Goal: Transaction & Acquisition: Purchase product/service

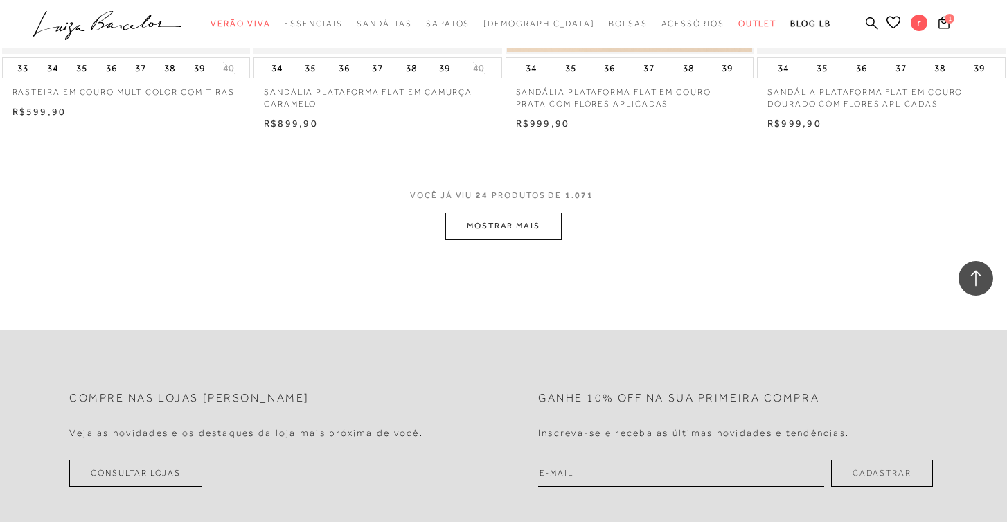
scroll to position [2548, 0]
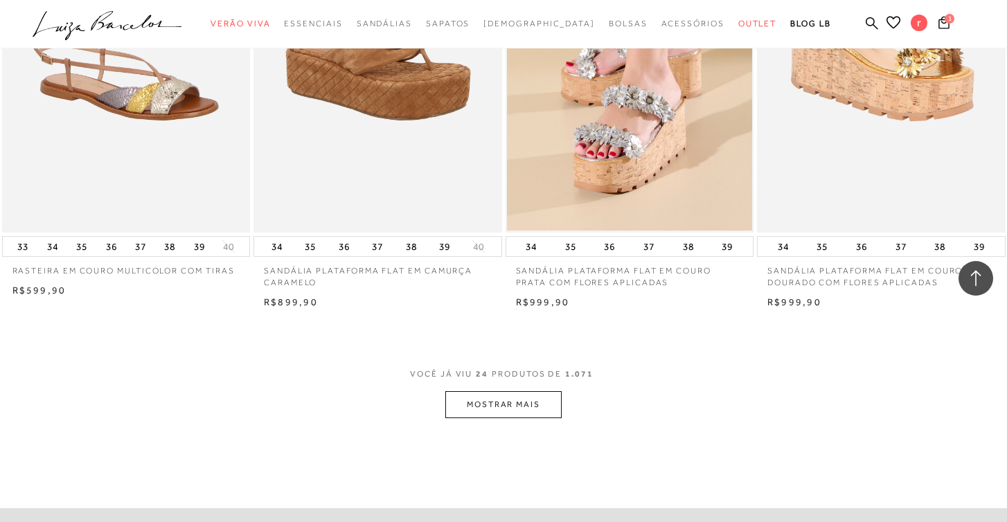
click at [529, 401] on button "MOSTRAR MAIS" at bounding box center [503, 404] width 116 height 27
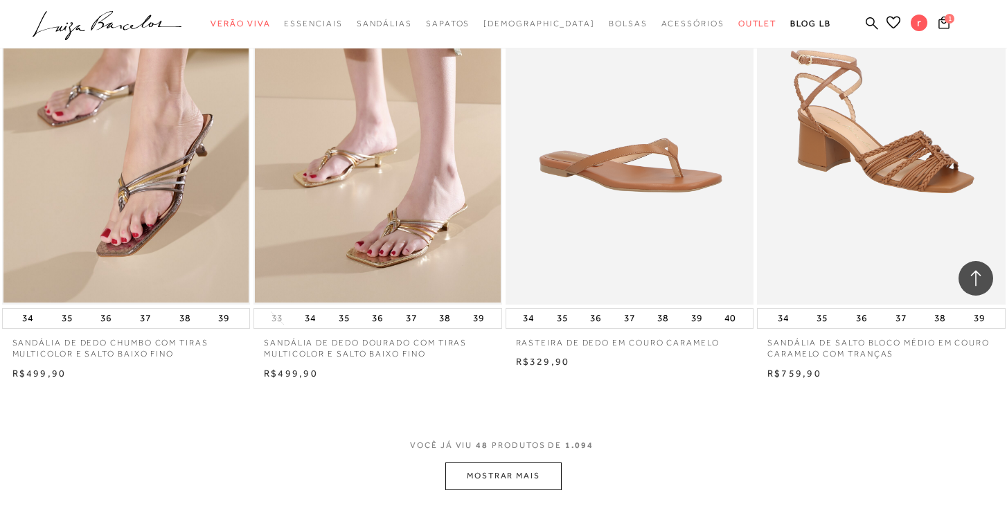
scroll to position [5254, 0]
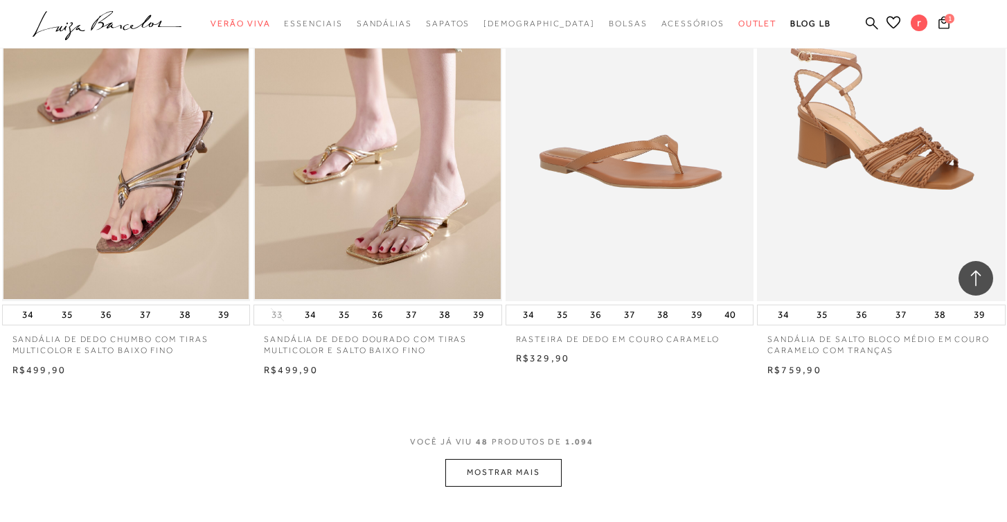
click at [500, 459] on button "MOSTRAR MAIS" at bounding box center [503, 472] width 116 height 27
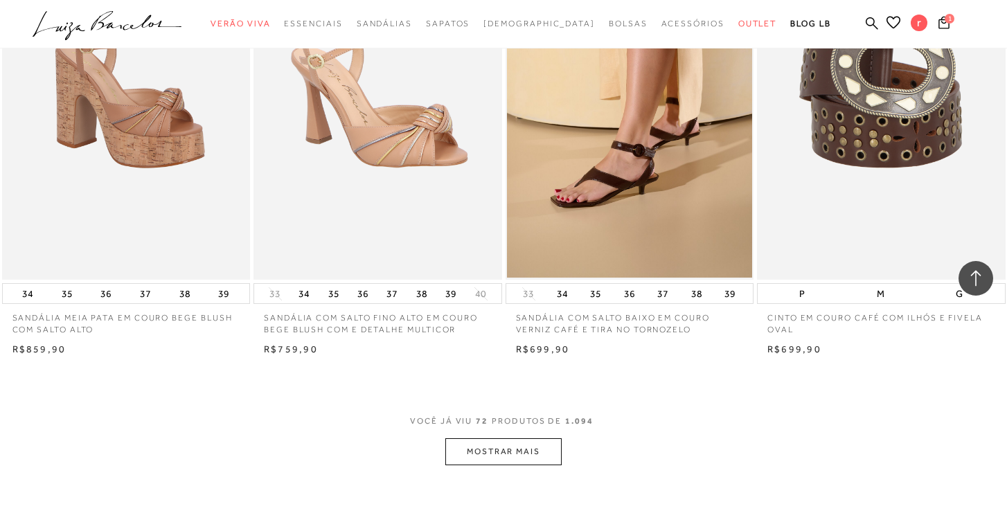
scroll to position [8049, 0]
click at [517, 439] on button "MOSTRAR MAIS" at bounding box center [503, 452] width 116 height 27
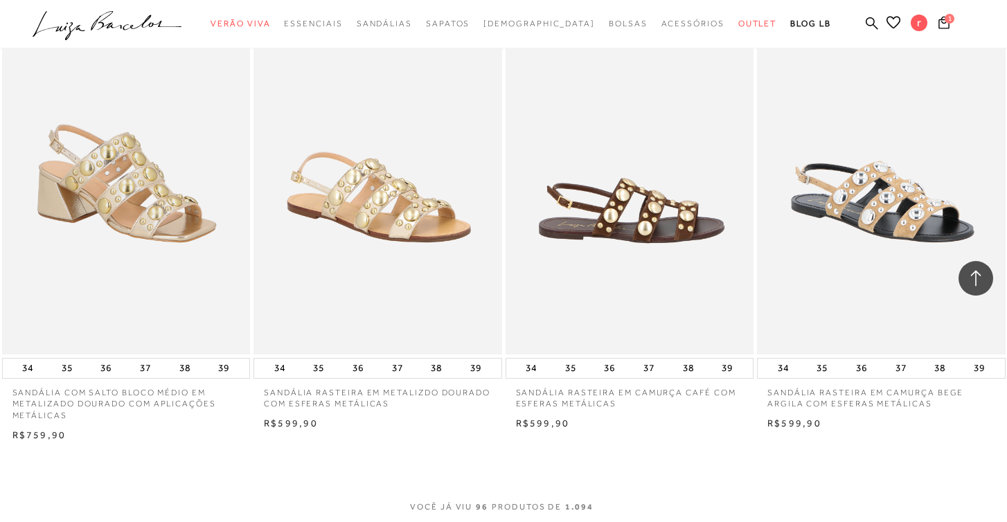
scroll to position [11021, 0]
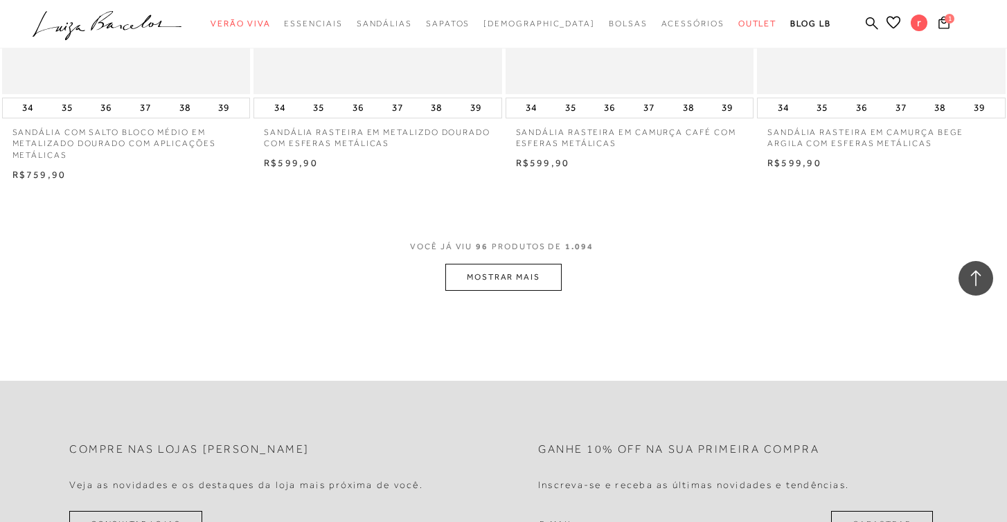
click at [512, 264] on button "MOSTRAR MAIS" at bounding box center [503, 277] width 116 height 27
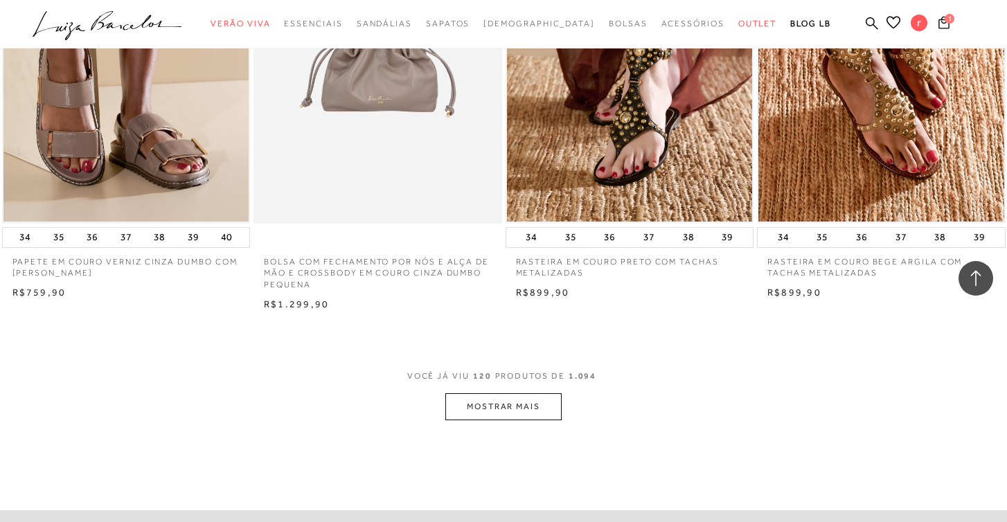
scroll to position [13719, 0]
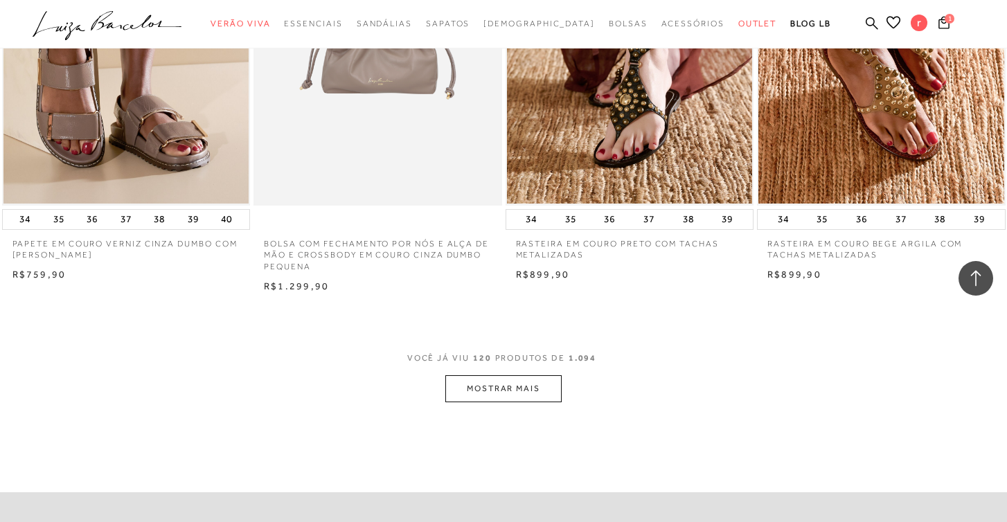
click at [513, 375] on button "MOSTRAR MAIS" at bounding box center [503, 388] width 116 height 27
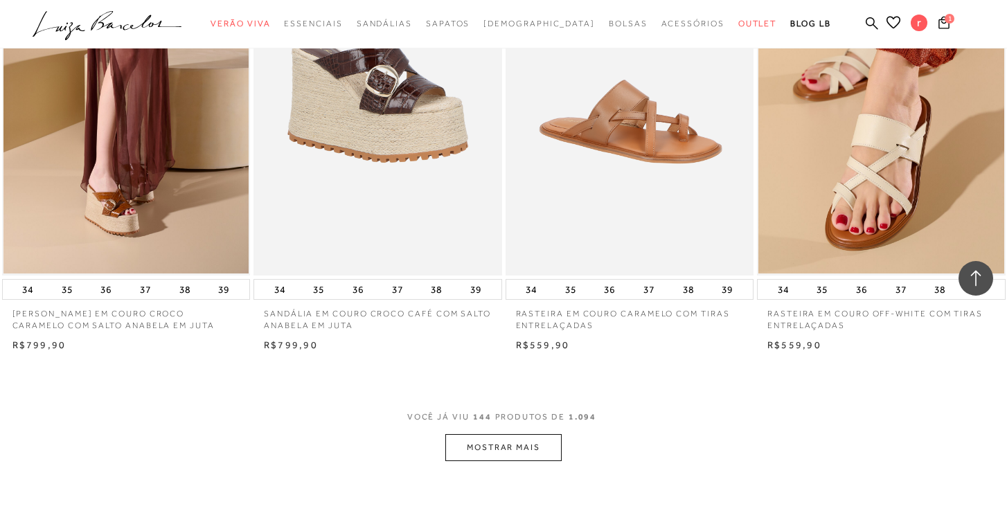
scroll to position [16441, 0]
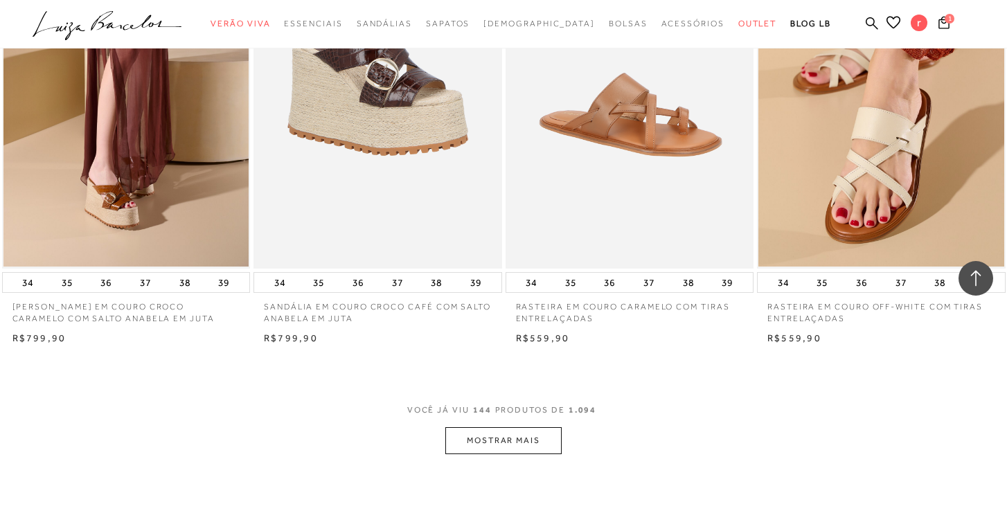
click at [507, 427] on button "MOSTRAR MAIS" at bounding box center [503, 440] width 116 height 27
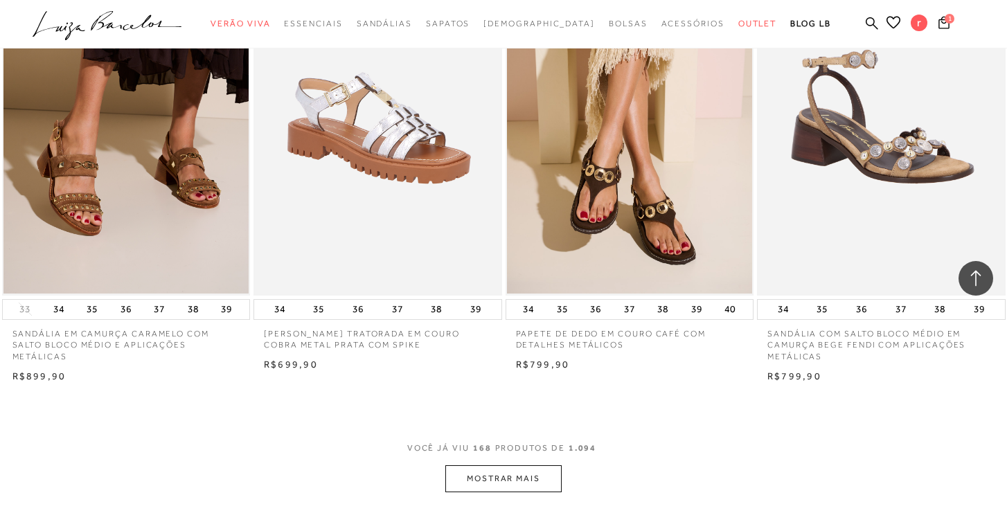
scroll to position [19219, 0]
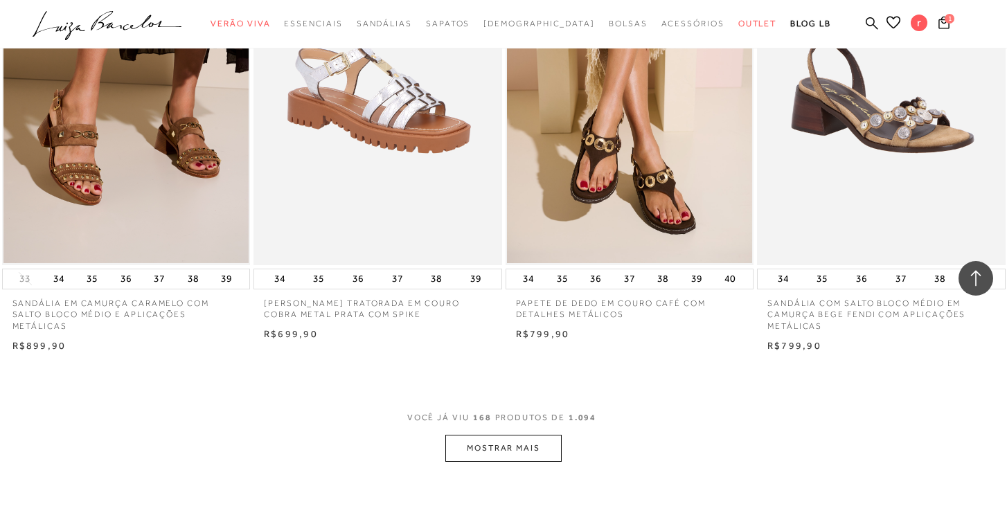
click at [513, 435] on button "MOSTRAR MAIS" at bounding box center [503, 448] width 116 height 27
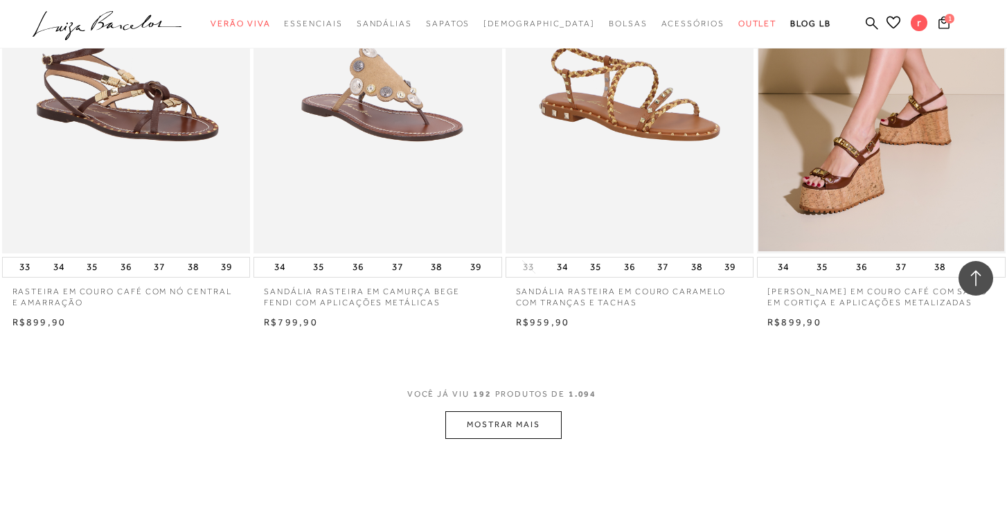
scroll to position [22060, 0]
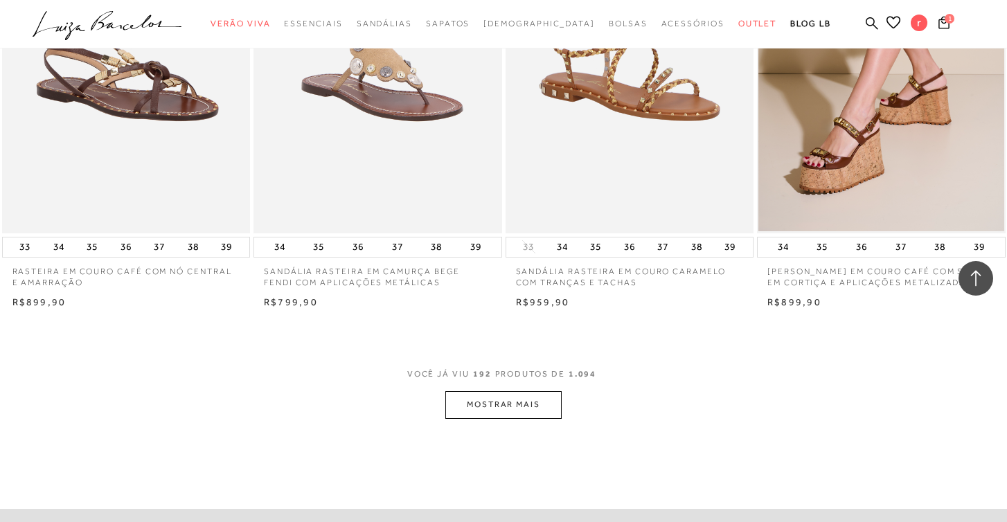
click at [521, 391] on button "MOSTRAR MAIS" at bounding box center [503, 404] width 116 height 27
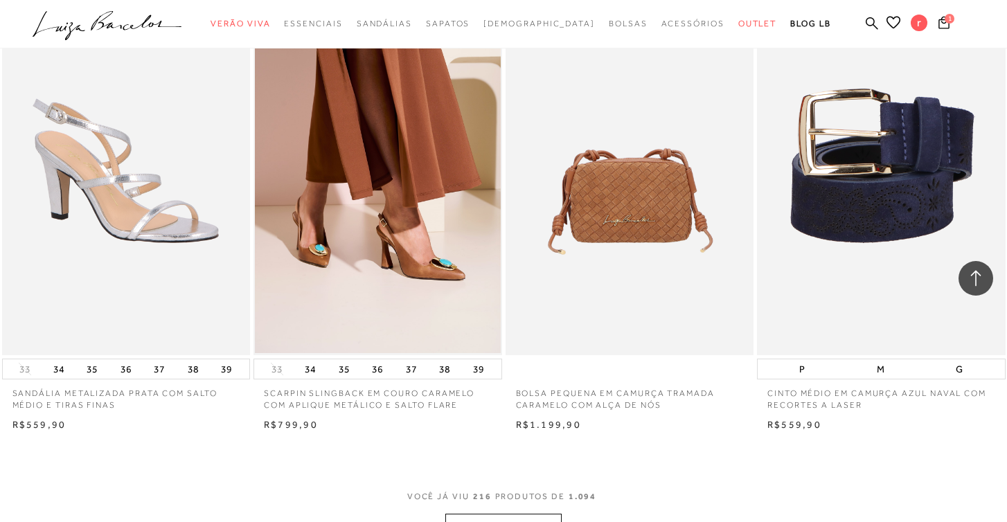
scroll to position [24725, 0]
click at [516, 513] on button "MOSTRAR MAIS" at bounding box center [503, 526] width 116 height 27
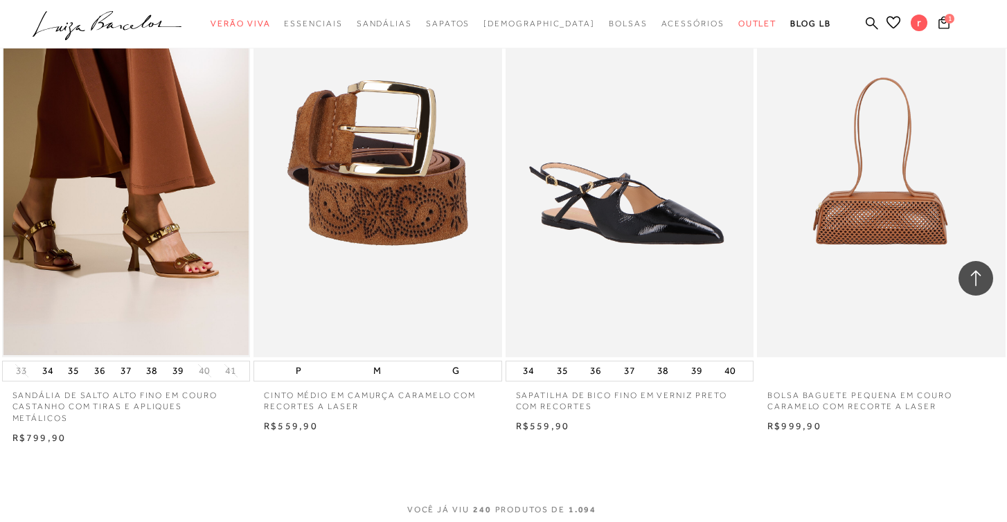
scroll to position [27568, 0]
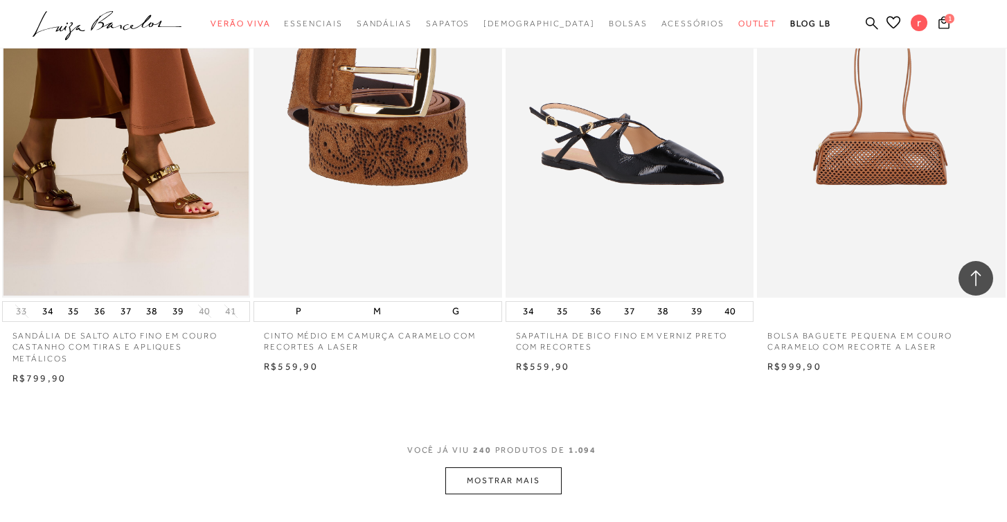
click at [527, 467] on button "MOSTRAR MAIS" at bounding box center [503, 480] width 116 height 27
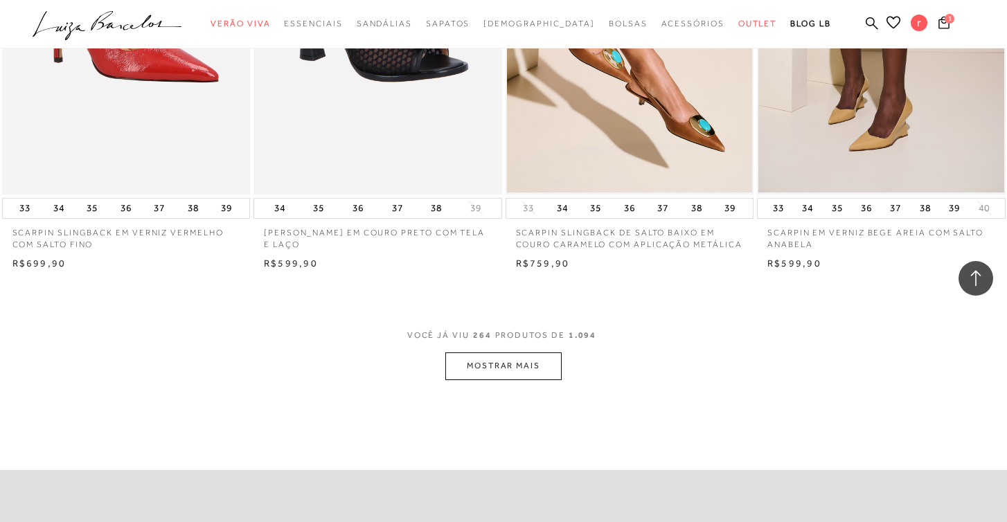
scroll to position [30473, 0]
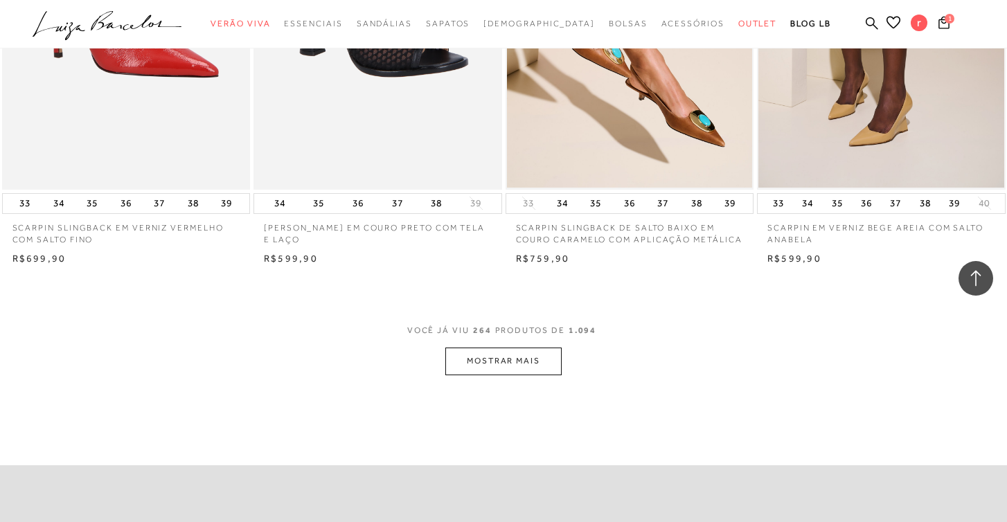
click at [515, 348] on button "MOSTRAR MAIS" at bounding box center [503, 361] width 116 height 27
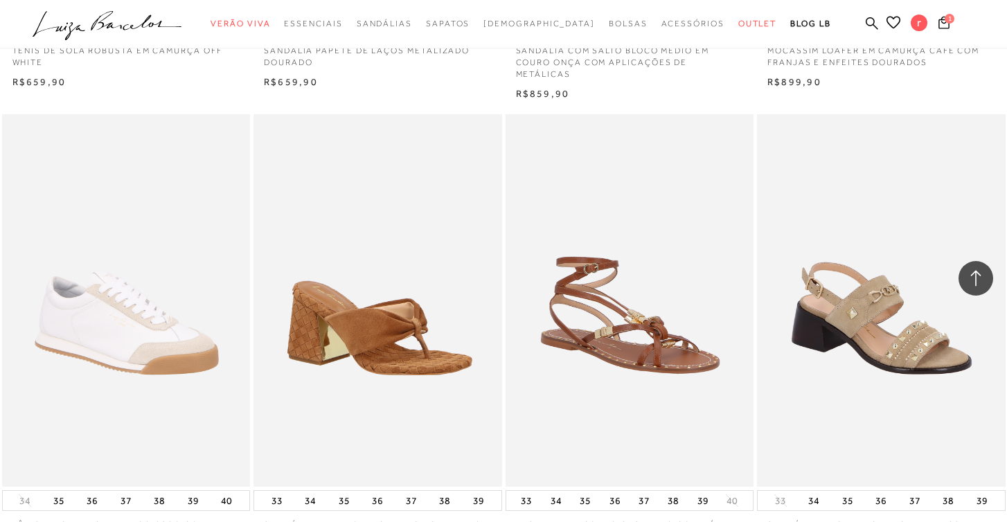
scroll to position [32069, 0]
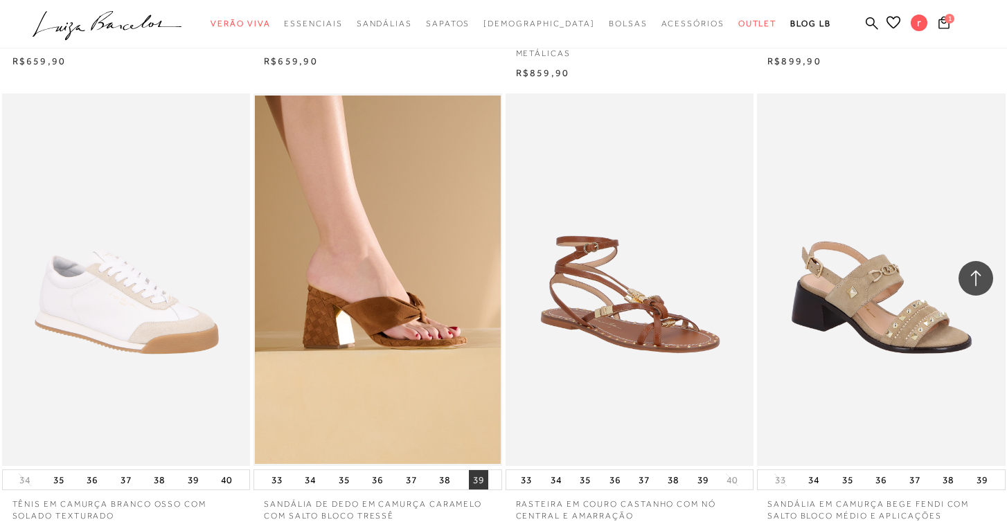
click at [469, 470] on button "39" at bounding box center [478, 479] width 19 height 19
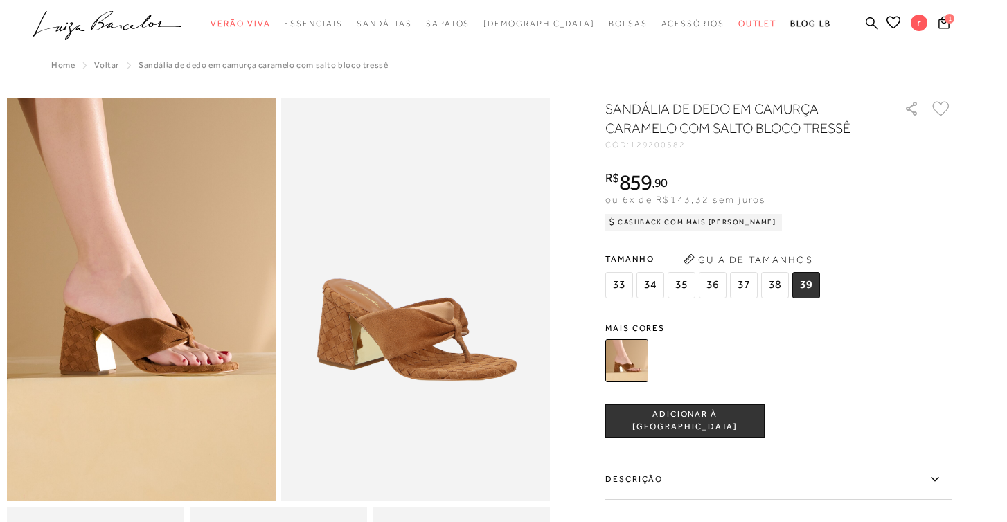
drag, startPoint x: 0, startPoint y: 0, endPoint x: 944, endPoint y: 105, distance: 950.1
click at [944, 105] on icon at bounding box center [940, 108] width 17 height 15
click at [626, 363] on img at bounding box center [626, 360] width 43 height 43
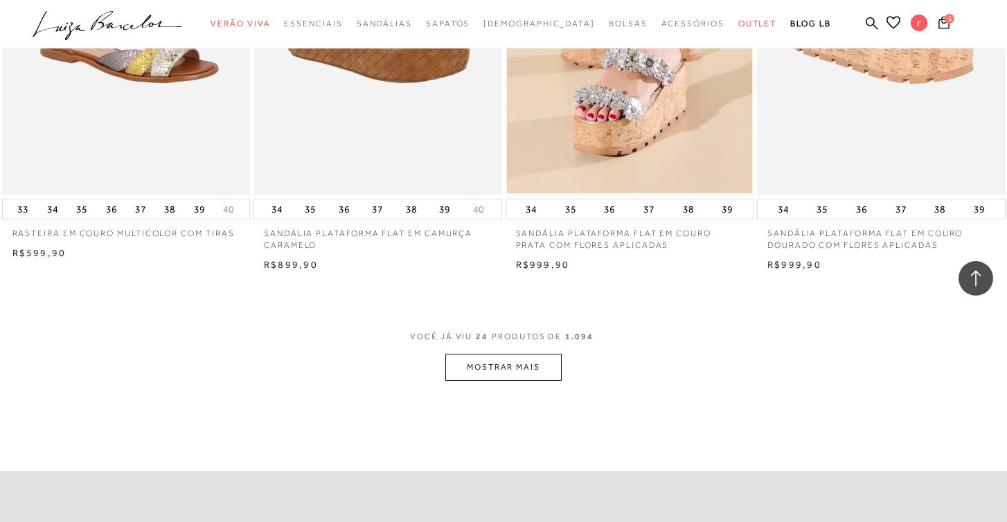
scroll to position [2468, 0]
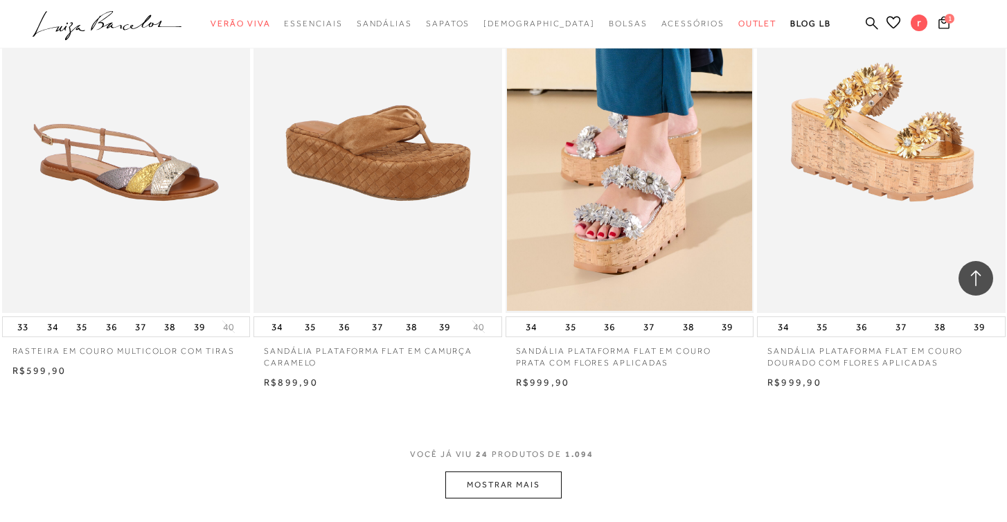
click at [502, 479] on button "MOSTRAR MAIS" at bounding box center [503, 484] width 116 height 27
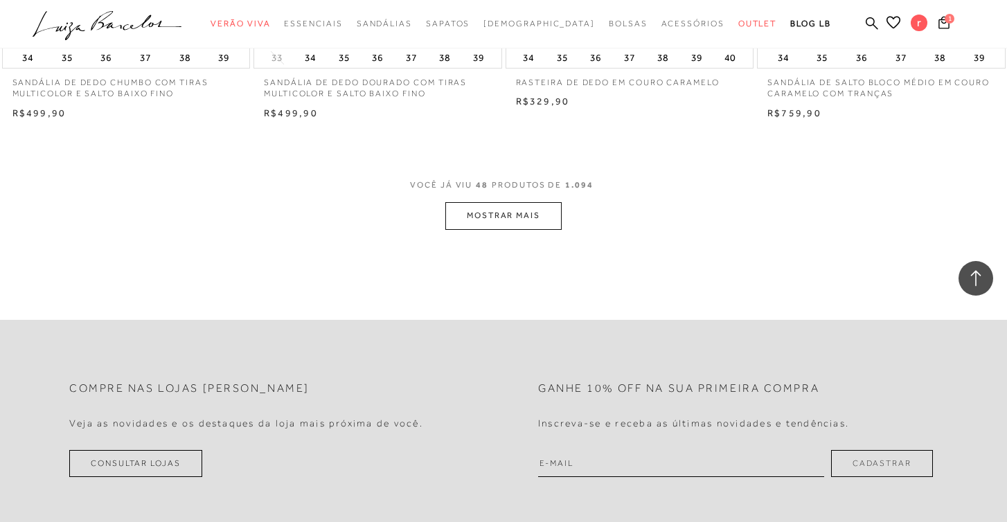
scroll to position [5500, 0]
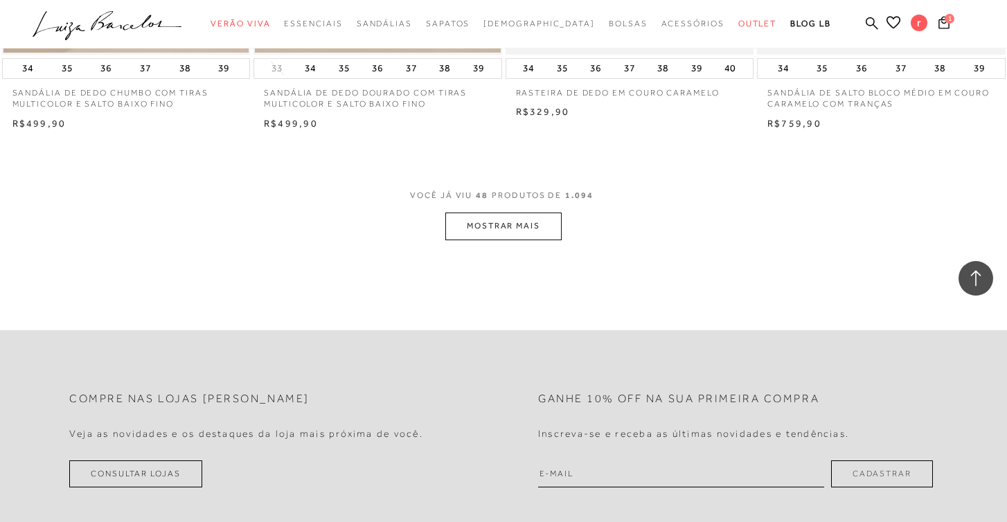
click at [504, 213] on button "MOSTRAR MAIS" at bounding box center [503, 226] width 116 height 27
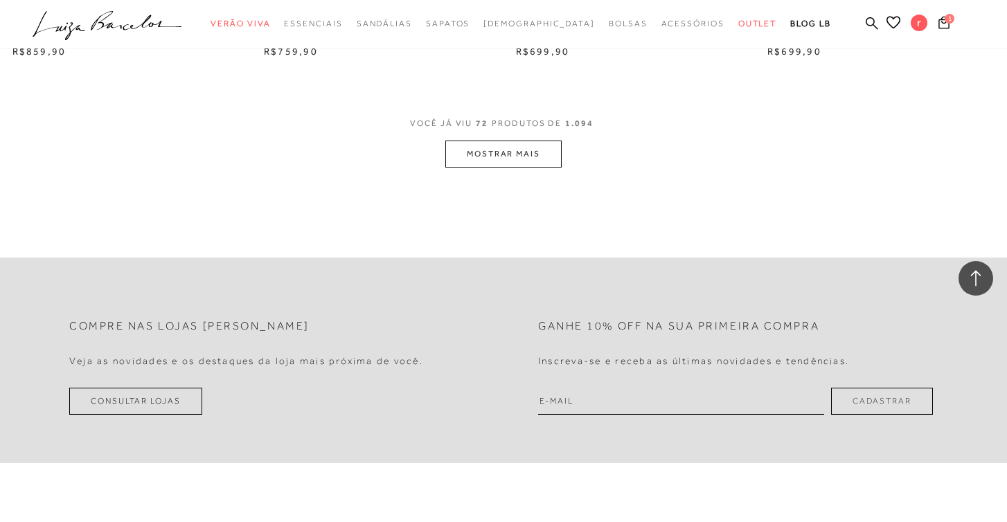
scroll to position [8346, 0]
click at [504, 142] on button "MOSTRAR MAIS" at bounding box center [503, 155] width 116 height 27
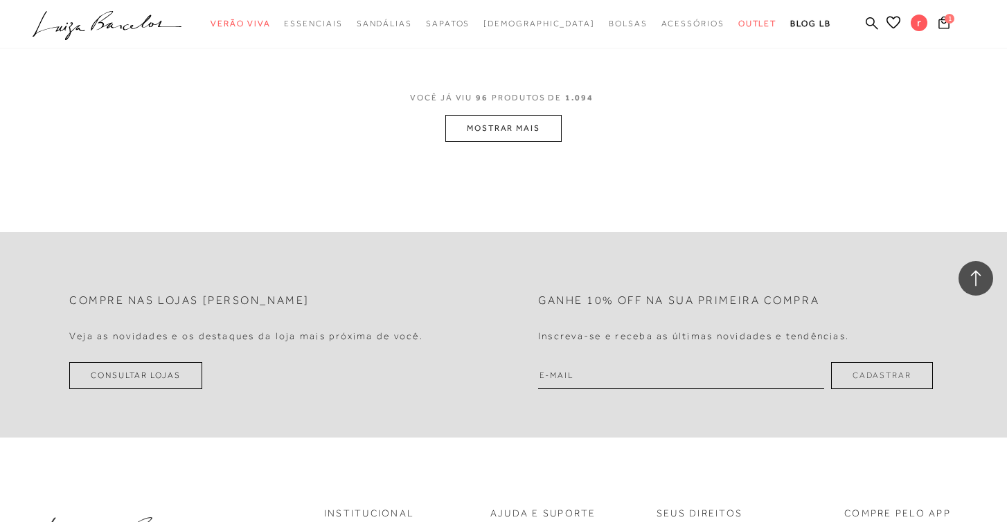
scroll to position [11168, 0]
click at [506, 117] on button "MOSTRAR MAIS" at bounding box center [503, 130] width 116 height 27
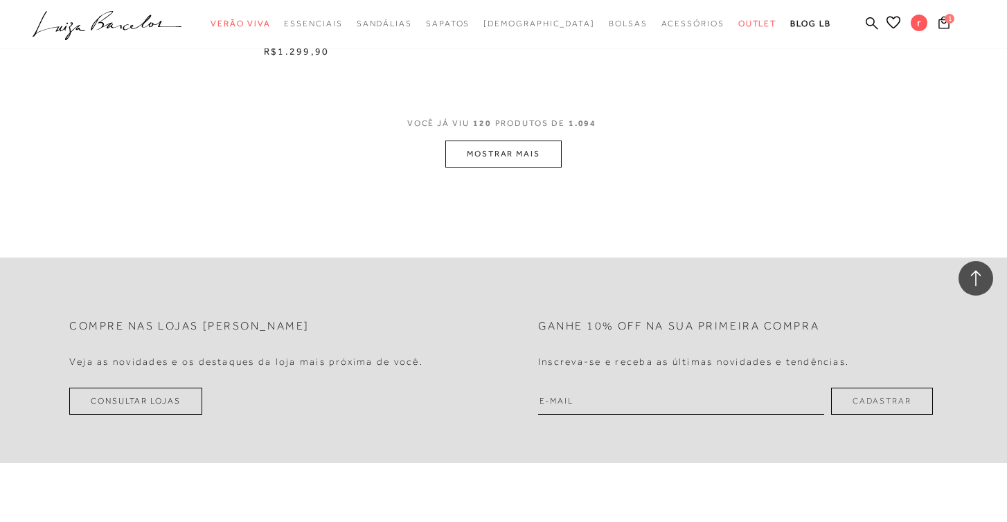
scroll to position [13953, 0]
click at [506, 141] on button "MOSTRAR MAIS" at bounding box center [503, 154] width 116 height 27
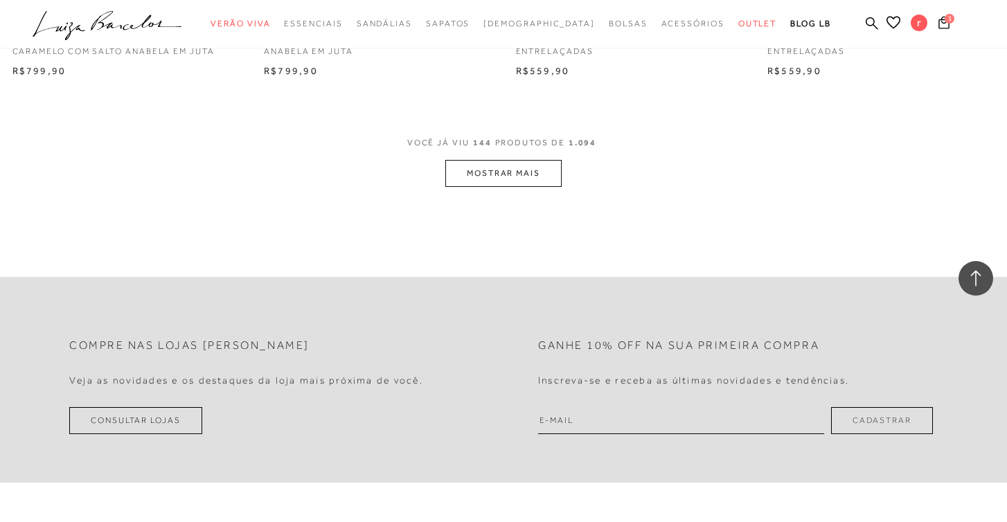
scroll to position [16705, 0]
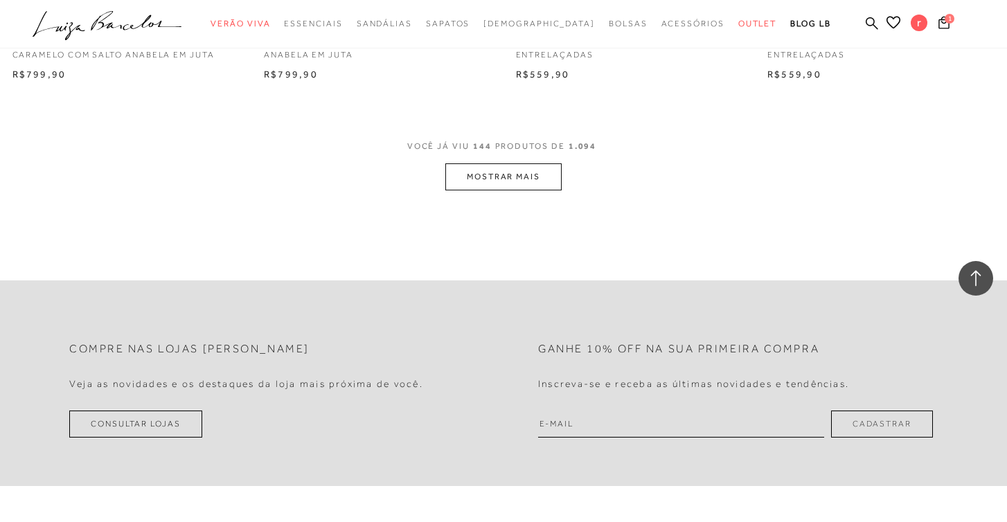
click at [507, 163] on button "MOSTRAR MAIS" at bounding box center [503, 176] width 116 height 27
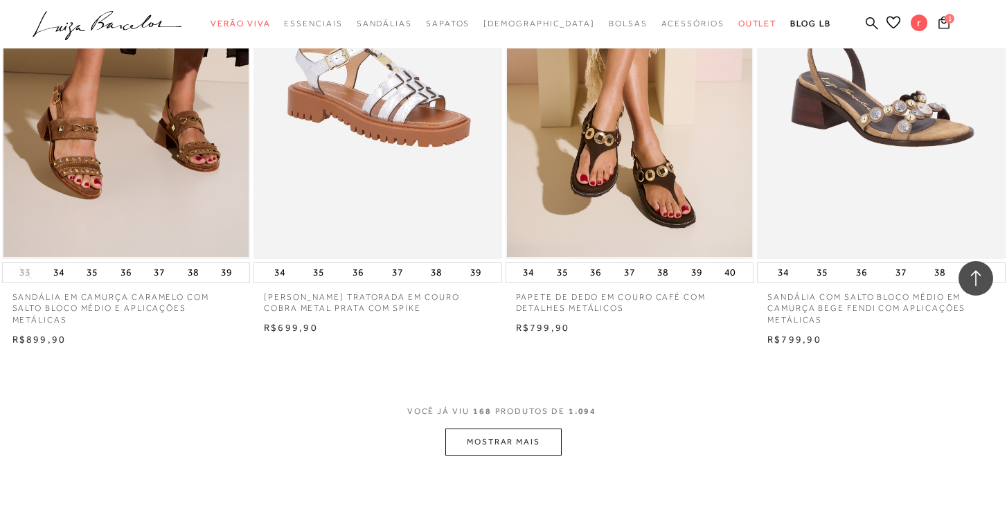
scroll to position [19142, 0]
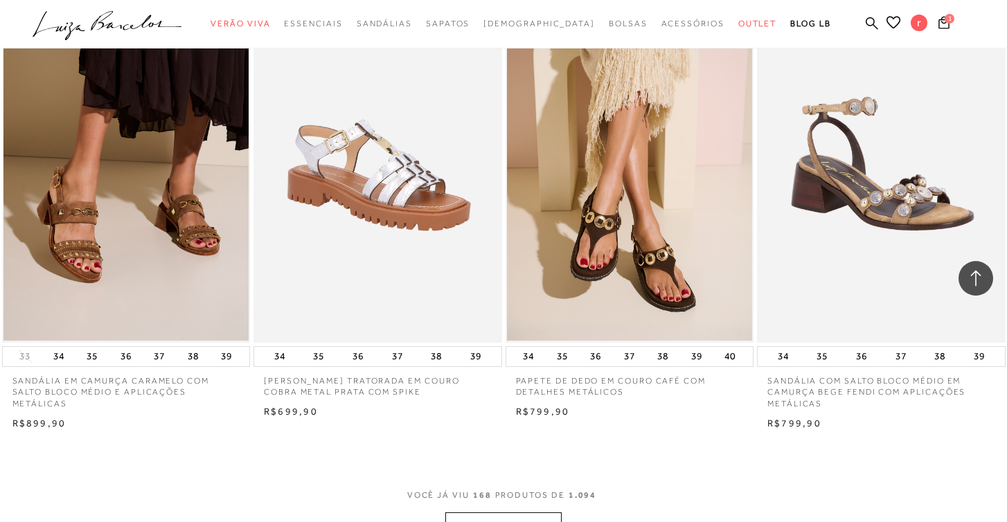
click at [514, 512] on button "MOSTRAR MAIS" at bounding box center [503, 525] width 116 height 27
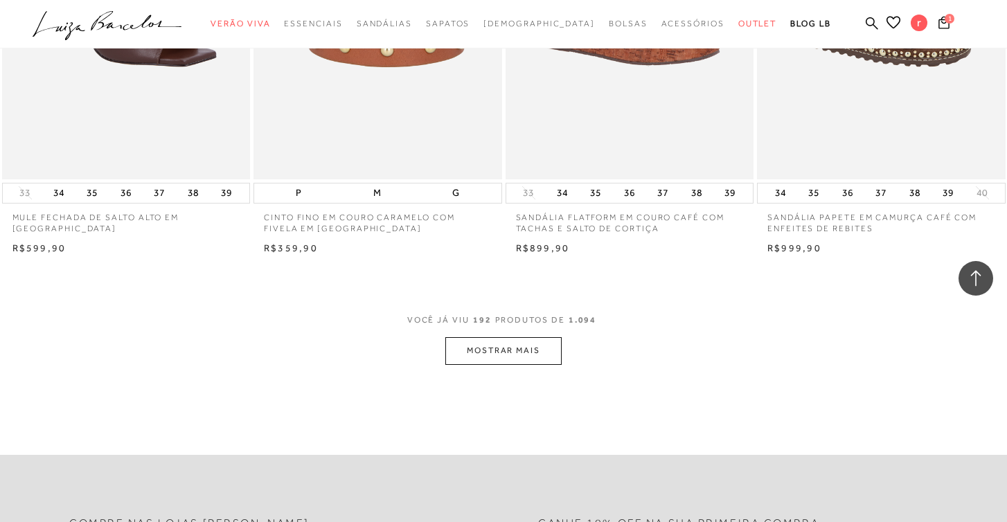
scroll to position [22110, 0]
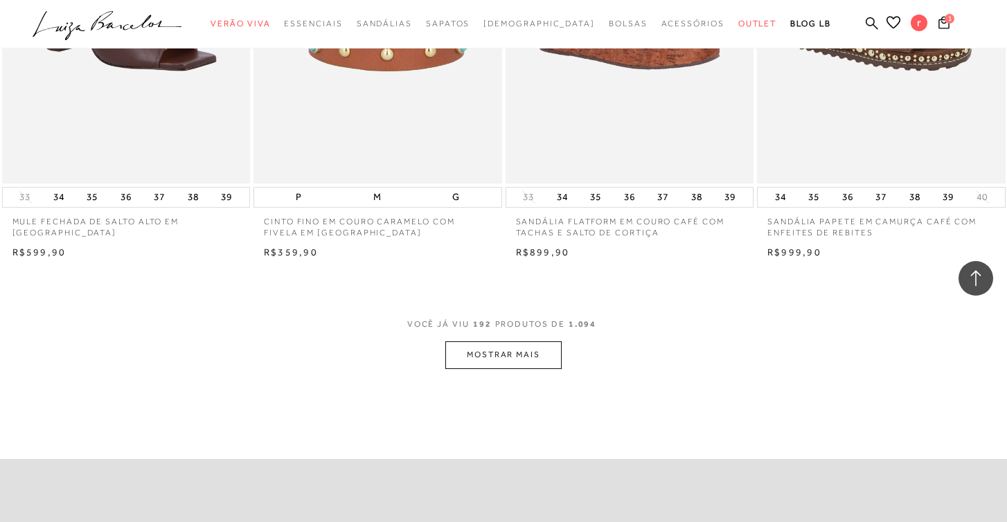
click at [540, 341] on button "MOSTRAR MAIS" at bounding box center [503, 354] width 116 height 27
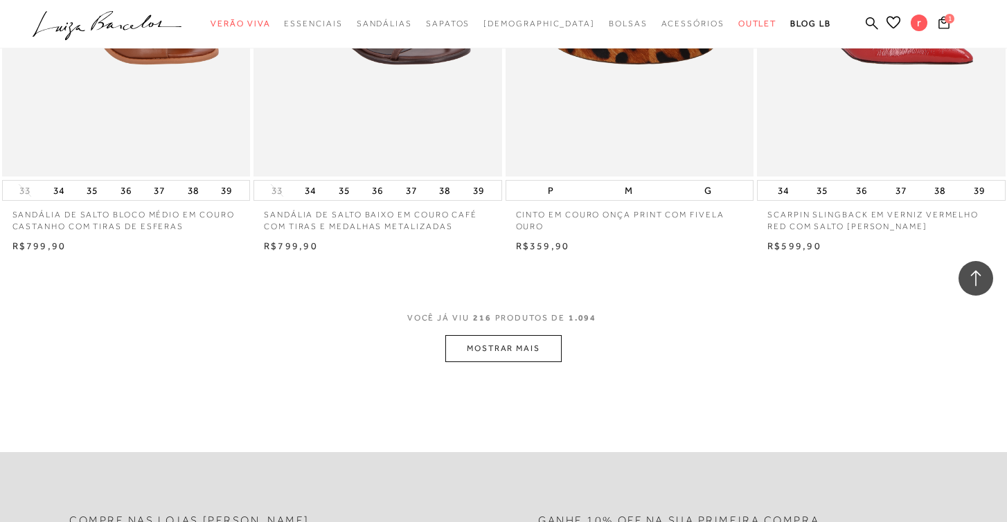
scroll to position [24903, 0]
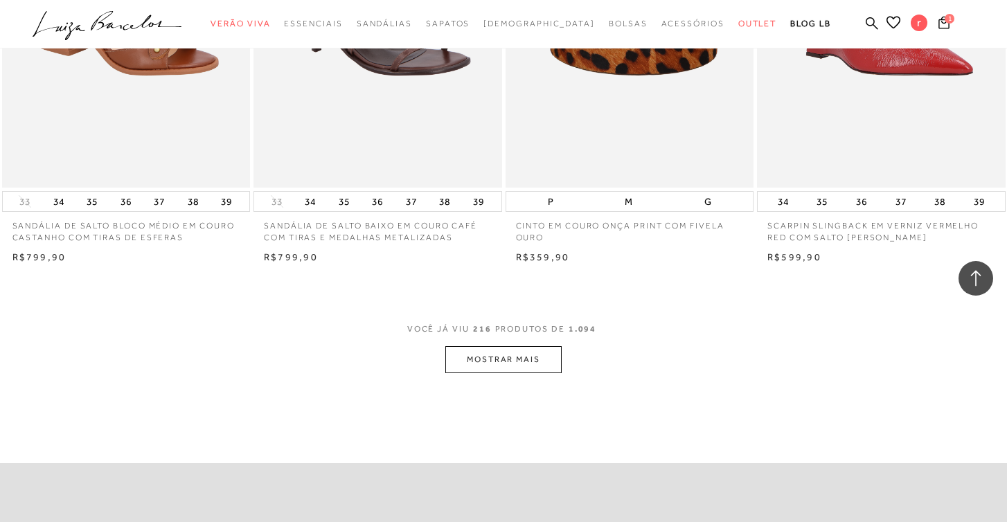
click at [540, 346] on button "MOSTRAR MAIS" at bounding box center [503, 359] width 116 height 27
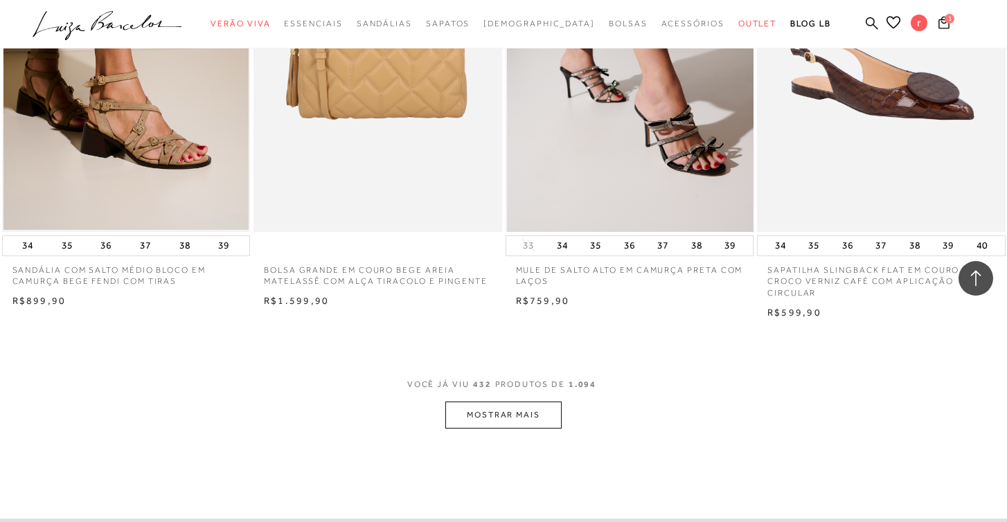
scroll to position [49952, 0]
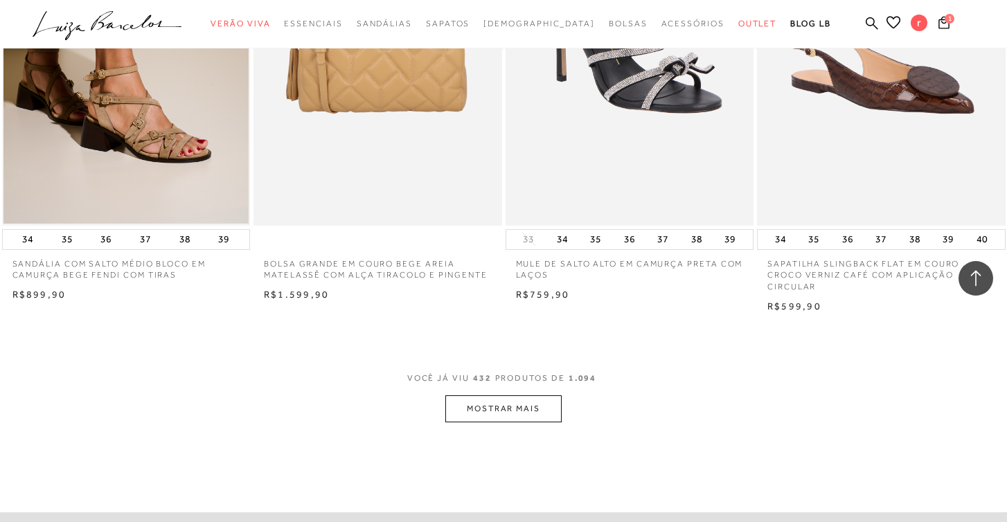
click at [501, 395] on button "MOSTRAR MAIS" at bounding box center [503, 408] width 116 height 27
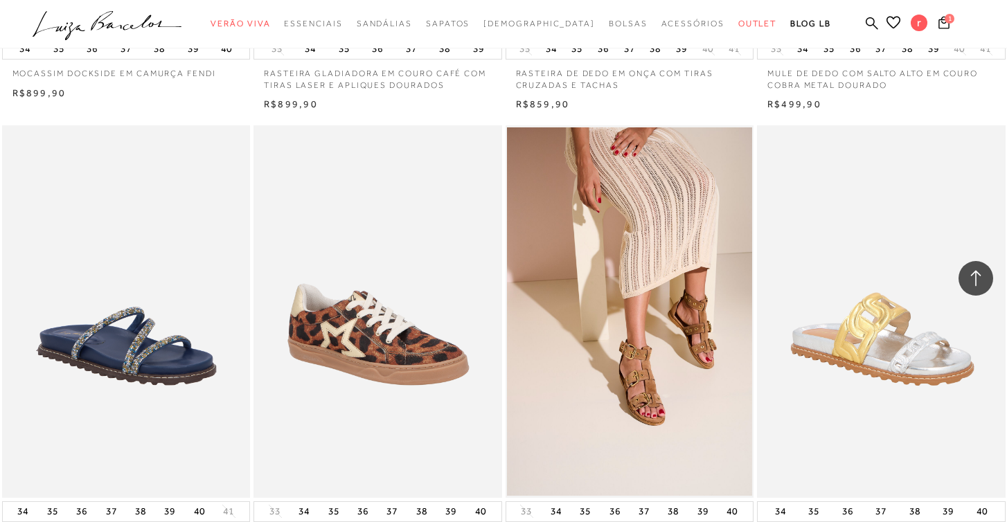
scroll to position [52516, 0]
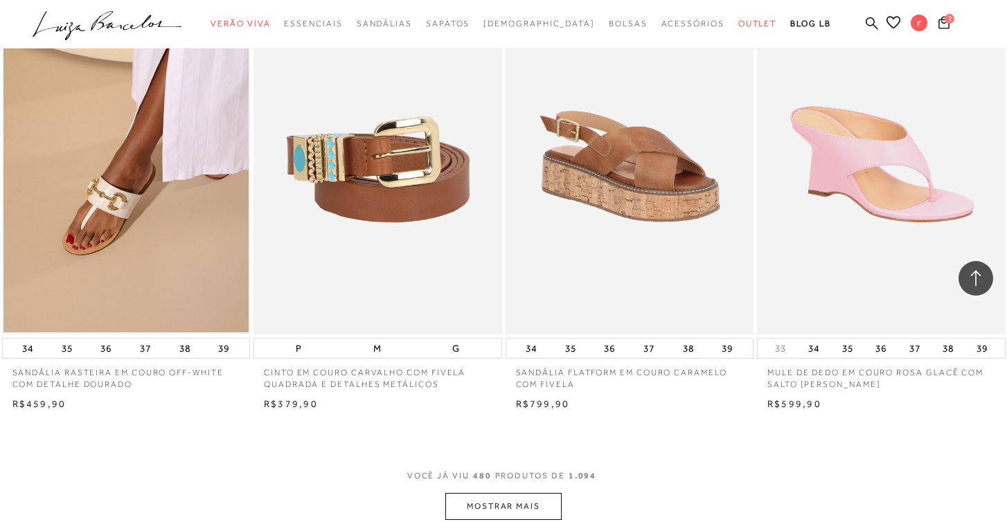
scroll to position [55325, 0]
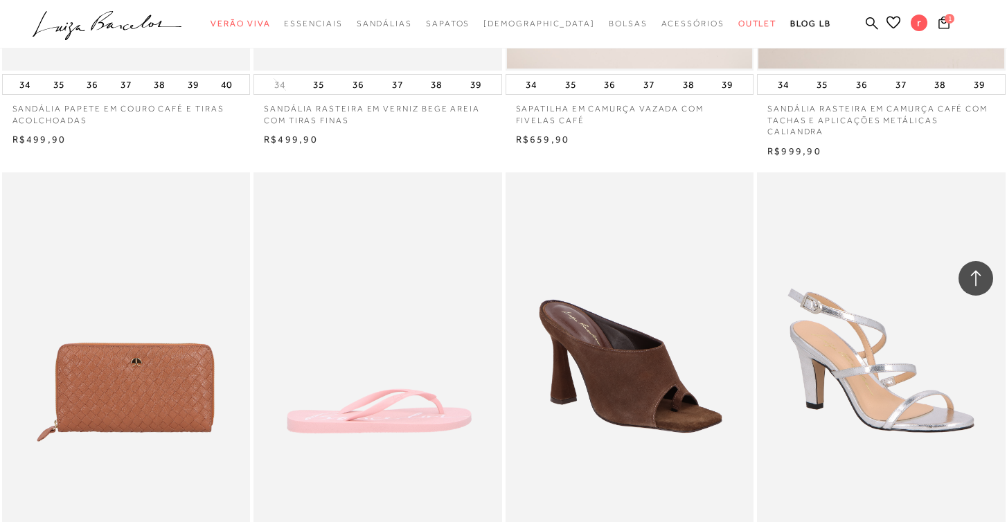
scroll to position [58032, 0]
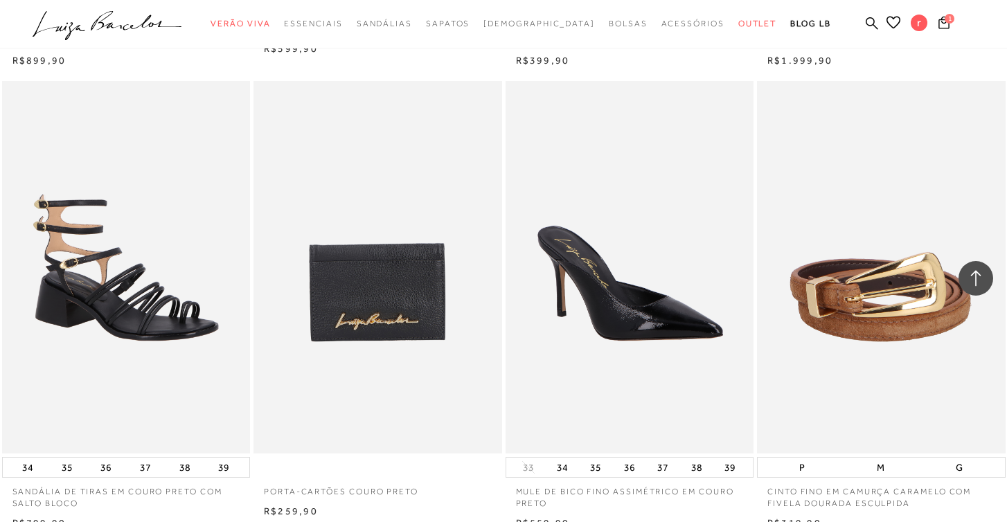
scroll to position [60824, 0]
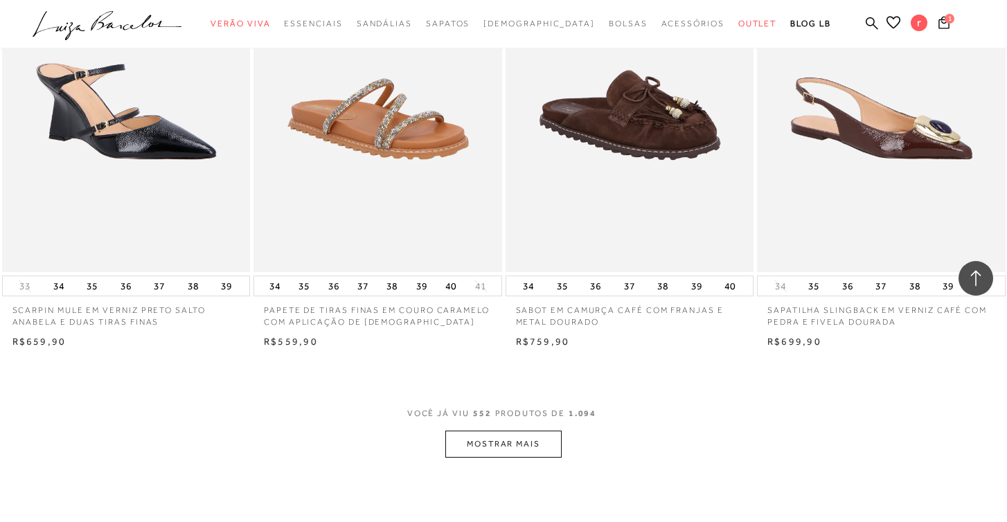
scroll to position [63879, 0]
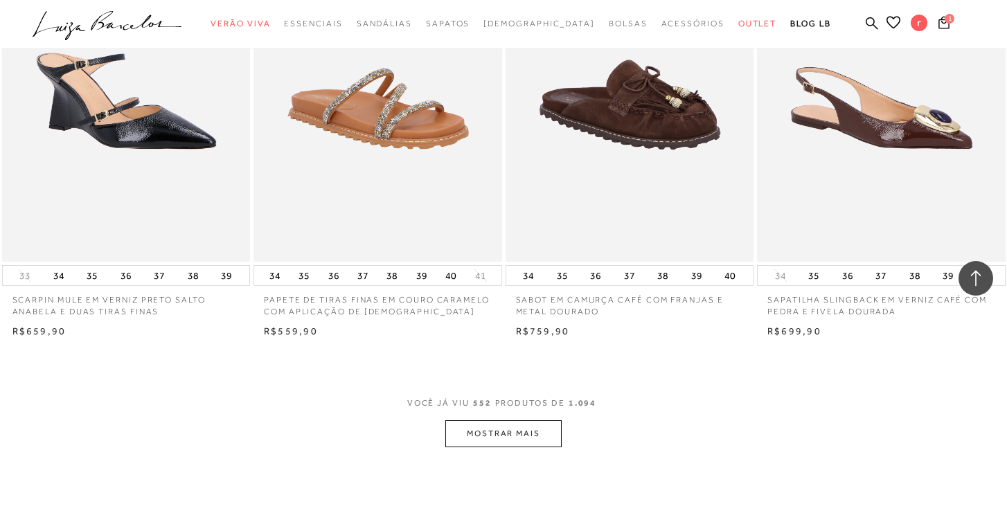
click at [497, 420] on button "MOSTRAR MAIS" at bounding box center [503, 433] width 116 height 27
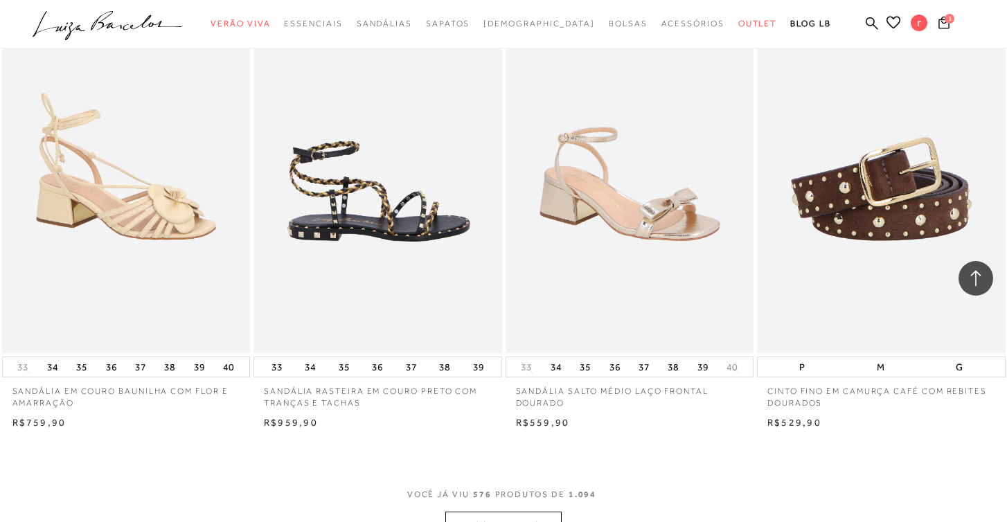
scroll to position [66762, 0]
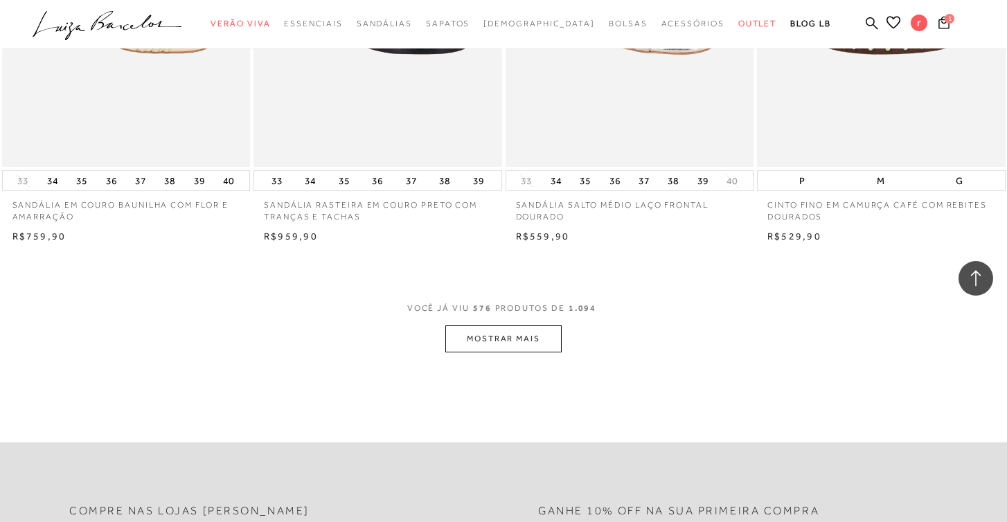
click at [476, 325] on button "MOSTRAR MAIS" at bounding box center [503, 338] width 116 height 27
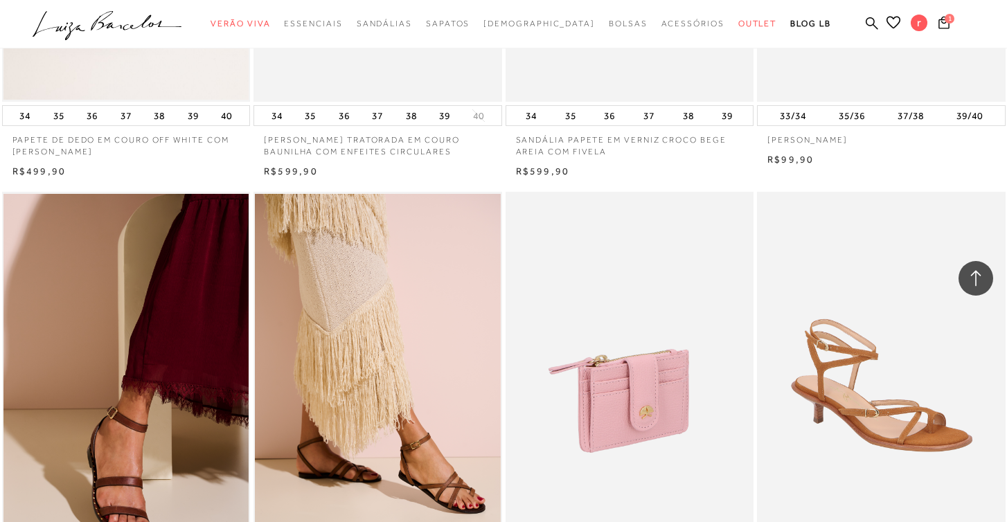
scroll to position [69170, 0]
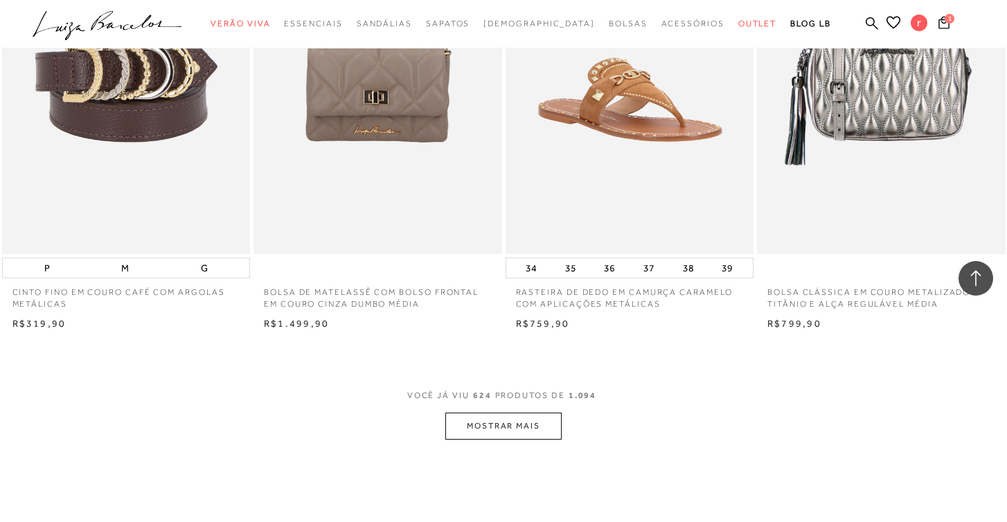
scroll to position [71979, 0]
